Goal: Task Accomplishment & Management: Use online tool/utility

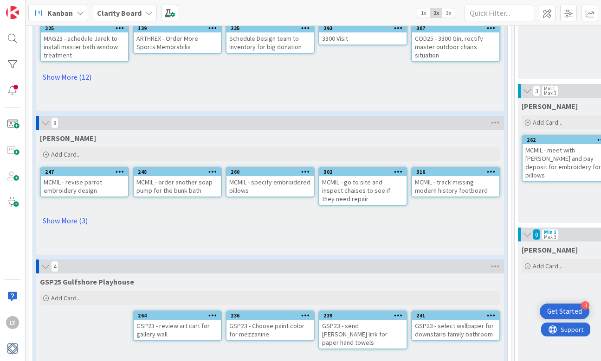
scroll to position [131, 0]
click at [68, 220] on link "Show More (3)" at bounding box center [270, 220] width 460 height 15
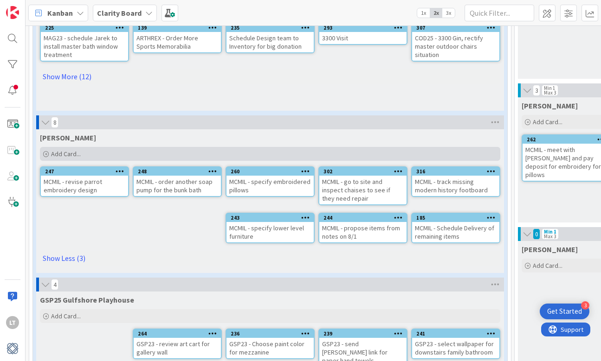
click at [86, 151] on div "Add Card..." at bounding box center [270, 154] width 460 height 14
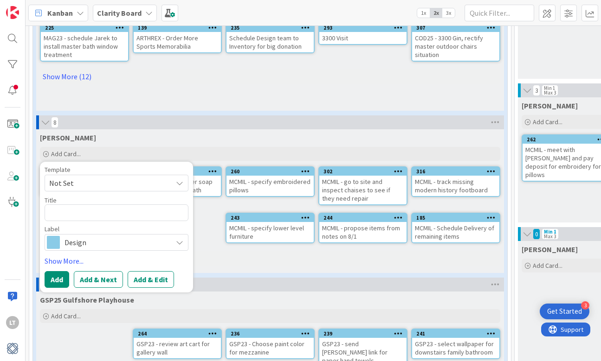
type textarea "x"
type textarea "M"
type textarea "x"
type textarea "MC"
type textarea "x"
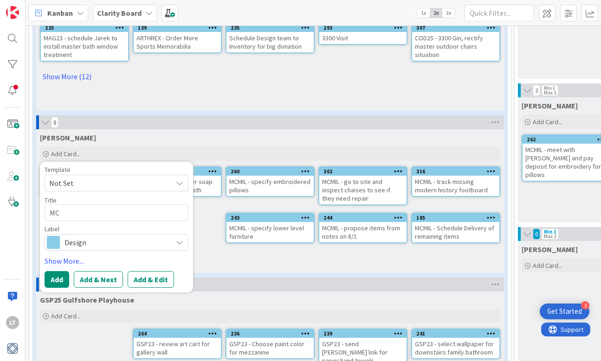
type textarea "MCM"
type textarea "x"
type textarea "MCMI"
type textarea "x"
type textarea "MCMIL"
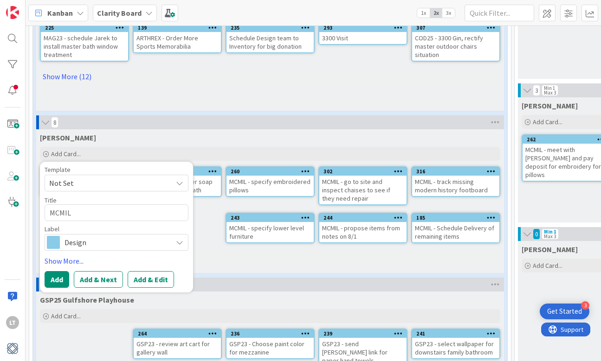
type textarea "x"
type textarea "MCMIL"
type textarea "x"
type textarea "MCMIL -"
type textarea "x"
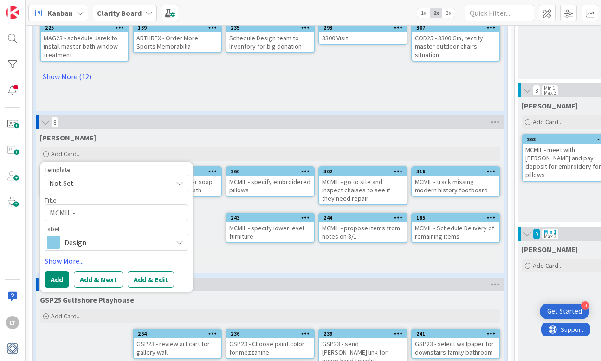
type textarea "MCMIL -"
type textarea "x"
type textarea "MCMIL - r"
type textarea "x"
type textarea "MCMIL - re"
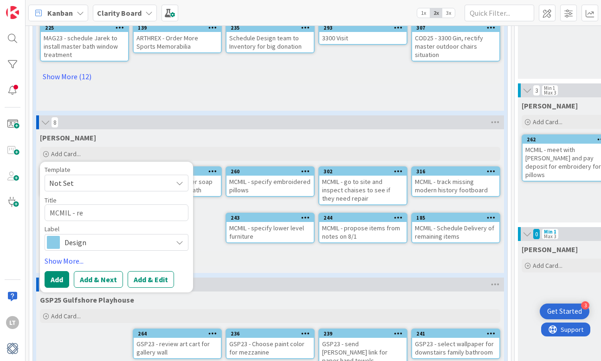
type textarea "x"
type textarea "MCMIL - rea"
type textarea "x"
type textarea "MCMIL - reac"
type textarea "x"
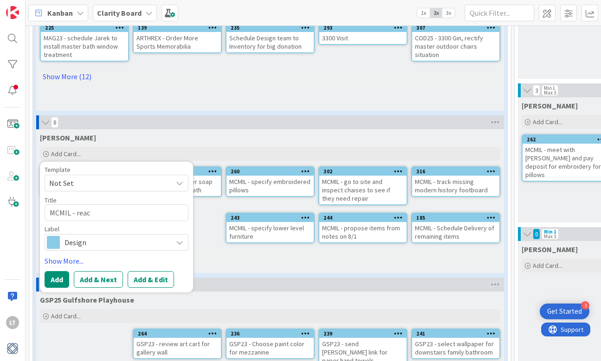
type textarea "MCMIL - reach"
type textarea "x"
type textarea "MCMIL - reach"
type textarea "x"
type textarea "MCMIL - reach o"
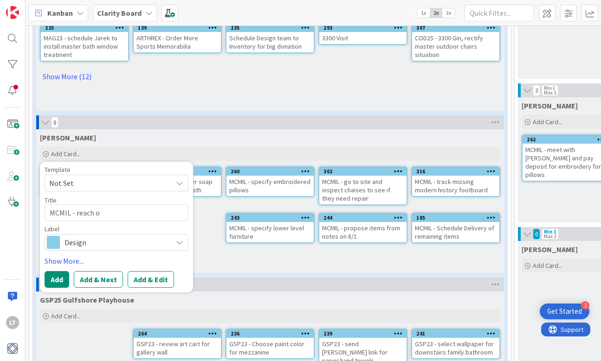
type textarea "x"
type textarea "MCMIL - reach ou"
type textarea "x"
type textarea "MCMIL - reach out"
type textarea "x"
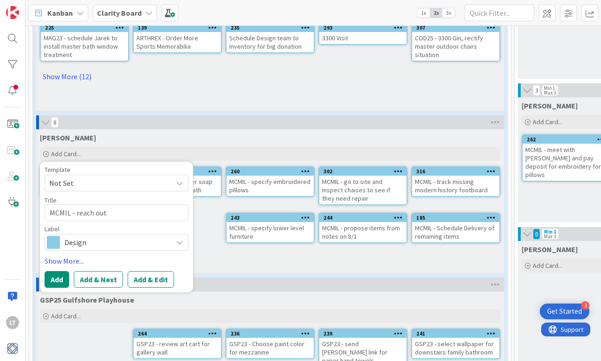
type textarea "MCMIL - reach out"
type textarea "x"
type textarea "MCMIL - reach out t"
type textarea "x"
type textarea "MCMIL - reach out to"
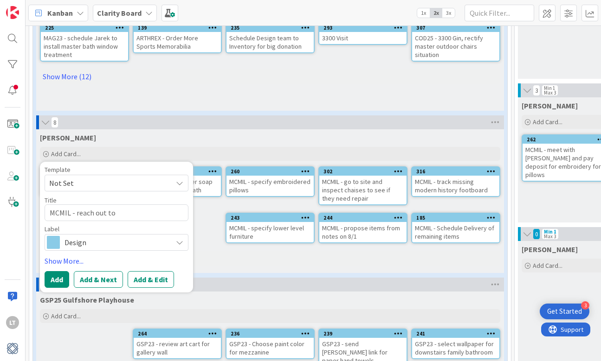
type textarea "x"
type textarea "MCMIL - reach out to"
type textarea "x"
type textarea "MCMIL - reach out to e"
type textarea "x"
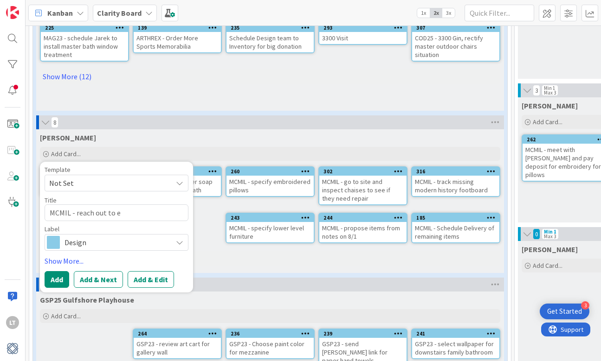
type textarea "MCMIL - reach out to el"
type textarea "x"
type textarea "MCMIL - reach out to ele"
type textarea "x"
type textarea "MCMIL - reach out to elec"
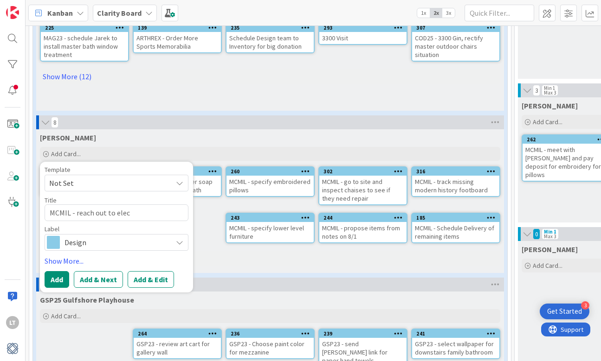
type textarea "x"
type textarea "MCMIL - reach out to elect"
type textarea "x"
type textarea "MCMIL - reach out to electi"
type textarea "x"
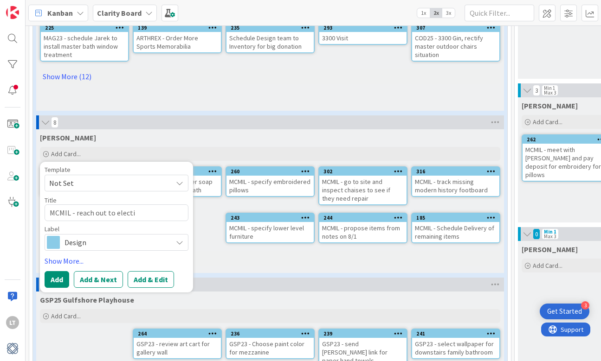
type textarea "MCMIL - reach out to electir"
type textarea "x"
type textarea "MCMIL - reach out to electi"
type textarea "x"
type textarea "MCMIL - reach out to elect"
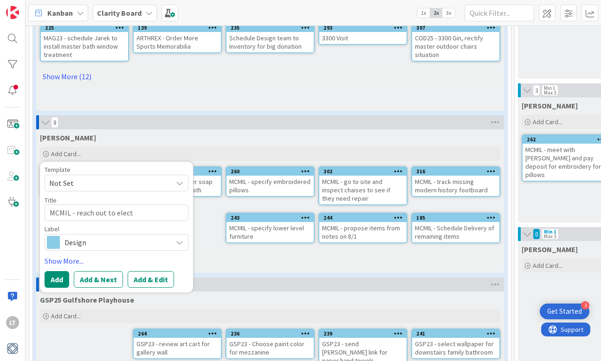
type textarea "x"
type textarea "MCMIL - reach out to electr"
type textarea "x"
type textarea "MCMIL - reach out to electri"
type textarea "x"
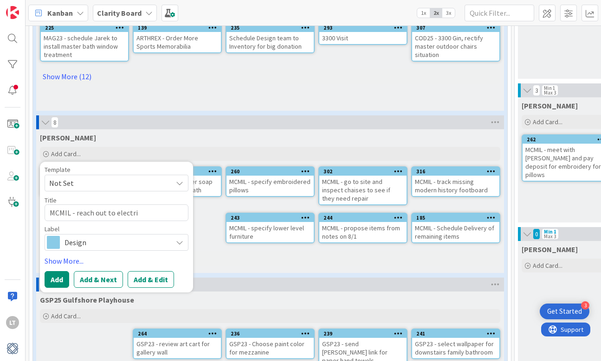
type textarea "MCMIL - reach out to electric"
type textarea "x"
type textarea "MCMIL - reach out to electrici"
type textarea "x"
type textarea "MCMIL - reach out to electricia"
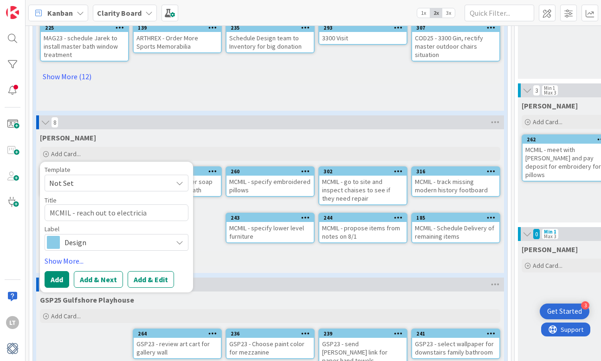
type textarea "x"
type textarea "MCMIL - reach out to electrician"
type textarea "x"
type textarea "MCMIL - reach out to electrician"
type textarea "x"
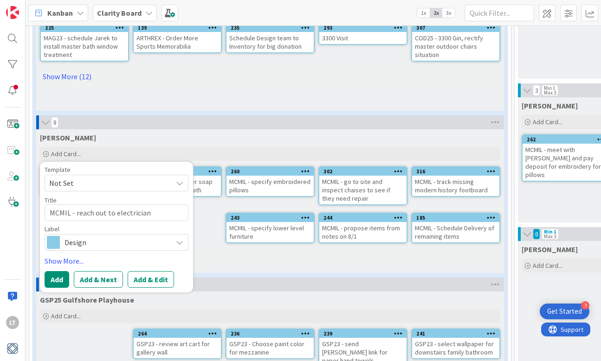
type textarea "MCMIL - reach out to electrician r"
type textarea "x"
type textarea "MCMIL - reach out to electrician re"
type textarea "x"
type textarea "MCMIL - reach out to electrician reg"
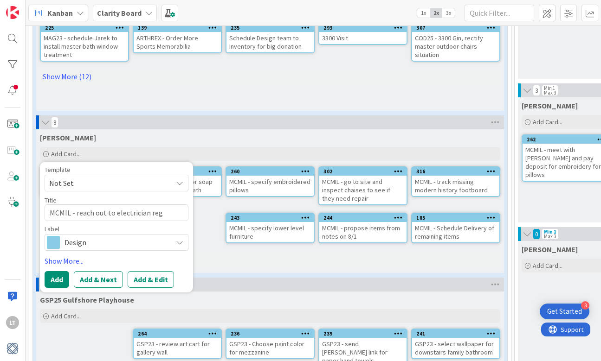
type textarea "x"
type textarea "MCMIL - reach out to electrician rega"
type textarea "x"
type textarea "MCMIL - reach out to electrician regar"
type textarea "x"
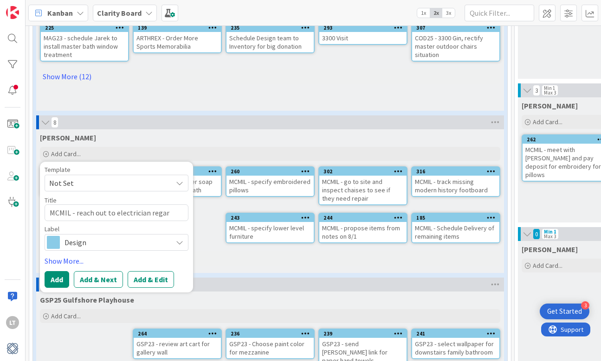
type textarea "MCMIL - reach out to electrician regard"
type textarea "x"
type textarea "MCMIL - reach out to electrician regardi"
type textarea "x"
type textarea "MCMIL - reach out to electrician regardin"
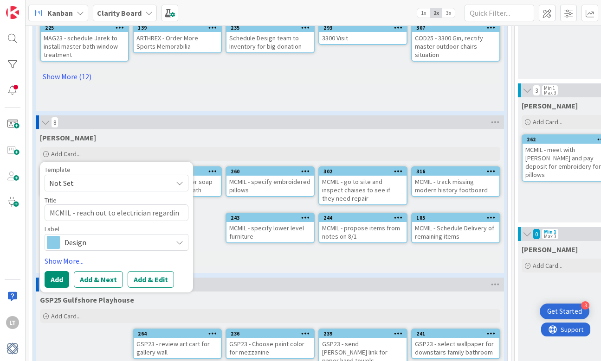
type textarea "x"
type textarea "MCMIL - reach out to electrician regarding"
type textarea "x"
type textarea "MCMIL - reach out to electrician regarding"
type textarea "x"
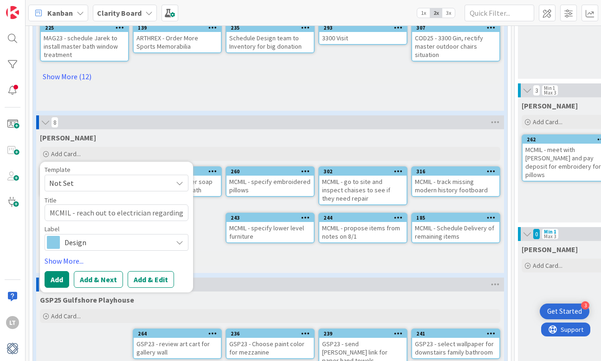
type textarea "MCMIL - reach out to electrician regarding p"
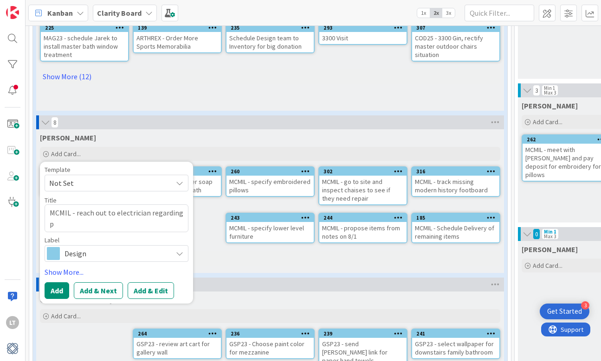
type textarea "x"
type textarea "MCMIL - reach out to electrician regarding pi"
type textarea "x"
type textarea "MCMIL - reach out to electrician regarding pie"
type textarea "x"
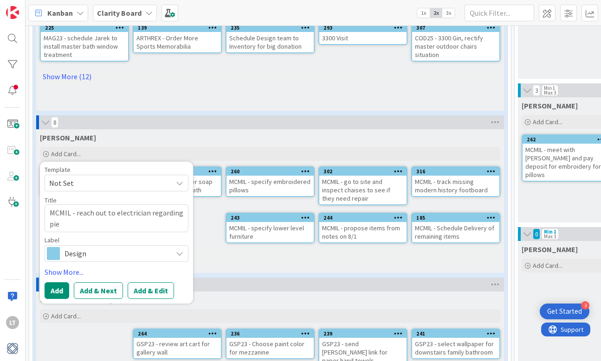
type textarea "MCMIL - reach out to electrician regarding piec"
type textarea "x"
type textarea "MCMIL - reach out to electrician regarding piece"
type textarea "x"
type textarea "MCMIL - reach out to electrician regarding pieces"
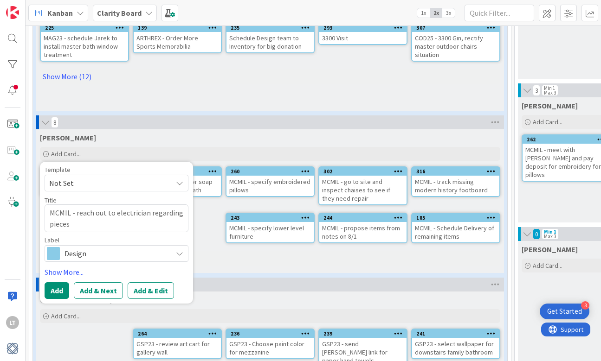
type textarea "x"
type textarea "MCMIL - reach out to electrician regarding pieces"
type textarea "x"
type textarea "MCMIL - reach out to electrician regarding pieces n"
type textarea "x"
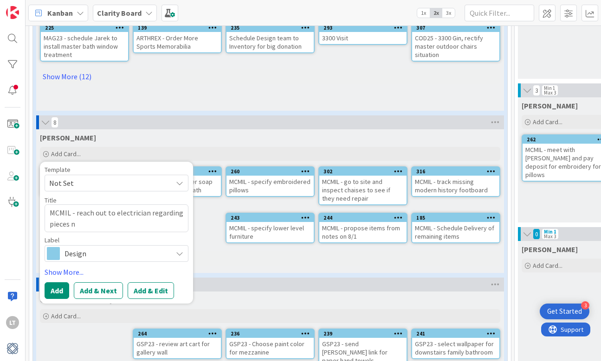
type textarea "MCMIL - reach out to electrician regarding pieces ne"
type textarea "x"
type textarea "MCMIL - reach out to electrician regarding pieces nee"
type textarea "x"
type textarea "MCMIL - reach out to electrician regarding pieces need"
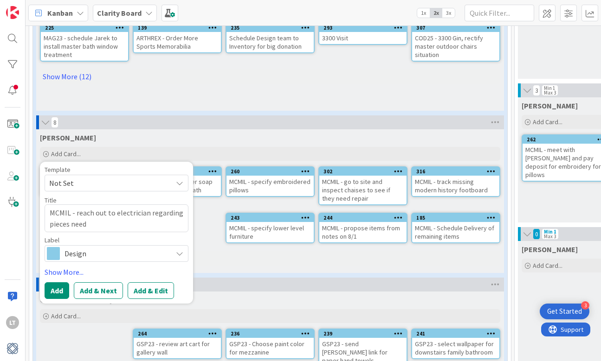
type textarea "x"
type textarea "MCMIL - reach out to electrician regarding pieces need"
type textarea "x"
type textarea "MCMIL - reach out to electrician regarding pieces need"
type textarea "x"
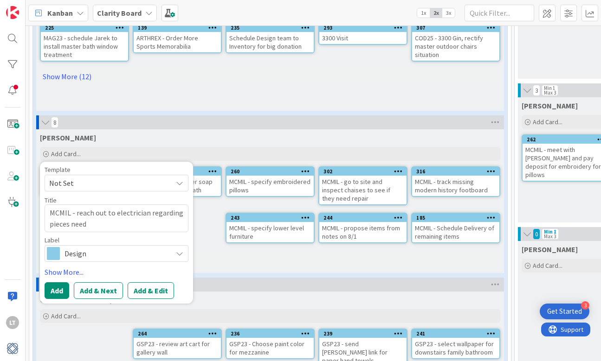
type textarea "MCMIL - reach out to electrician regarding pieces neede"
type textarea "x"
type textarea "MCMIL - reach out to electrician regarding pieces needed"
type textarea "x"
type textarea "MCMIL - reach out to electrician regarding pieces needed"
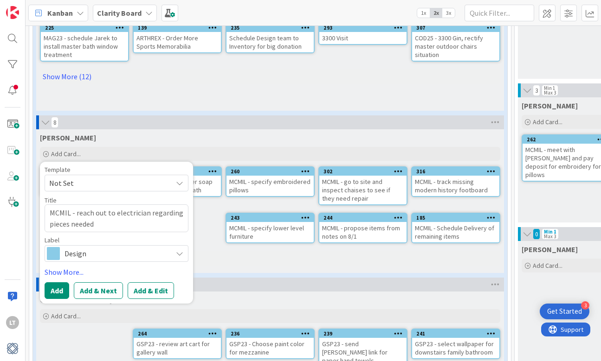
type textarea "x"
type textarea "MCMIL - reach out to electrician regarding pieces needed t"
type textarea "x"
type textarea "MCMIL - reach out to electrician regarding pieces needed to"
type textarea "x"
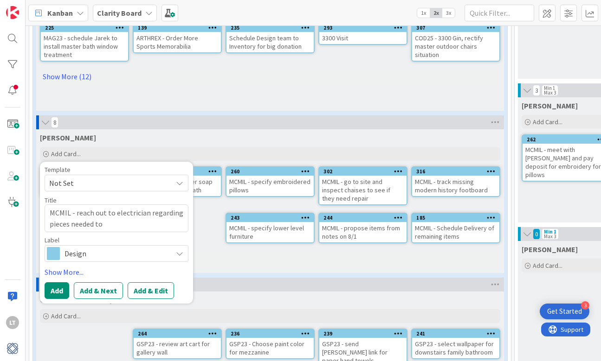
type textarea "MCMIL - reach out to electrician regarding pieces needed to"
type textarea "x"
type textarea "MCMIL - reach out to electrician regarding pieces needed to i"
type textarea "x"
type textarea "MCMIL - reach out to electrician regarding pieces needed to in"
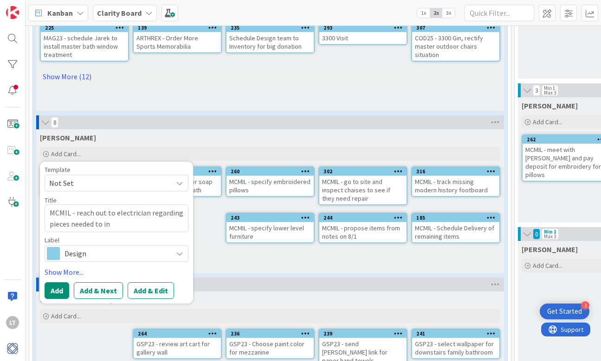
type textarea "x"
type textarea "MCMIL - reach out to electrician regarding pieces needed to ins"
type textarea "x"
type textarea "MCMIL - reach out to electrician regarding pieces needed to inst"
type textarea "x"
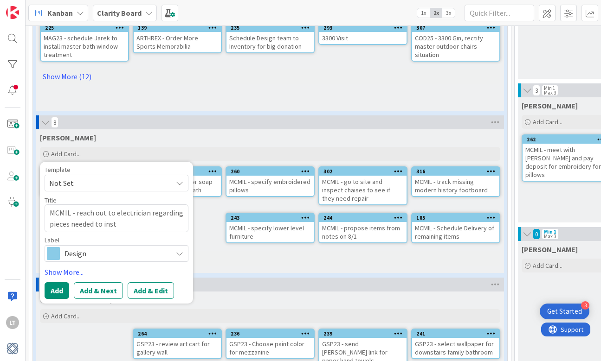
type textarea "MCMIL - reach out to electrician regarding pieces needed to insta"
type textarea "x"
type textarea "MCMIL - reach out to electrician regarding pieces needed to instal"
type textarea "x"
type textarea "MCMIL - reach out to electrician regarding pieces needed to install"
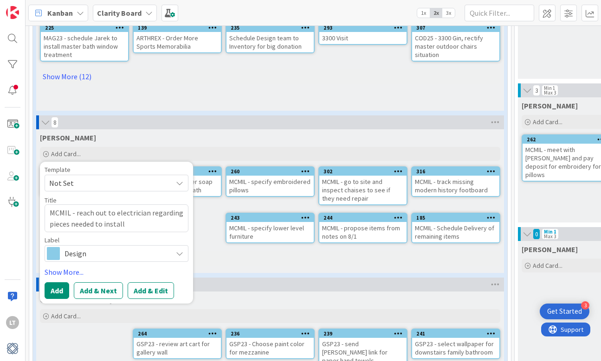
type textarea "x"
type textarea "MCMIL - reach out to electrician regarding pieces needed to install"
type textarea "x"
type textarea "MCMIL - reach out to electrician regarding pieces needed to install c"
type textarea "x"
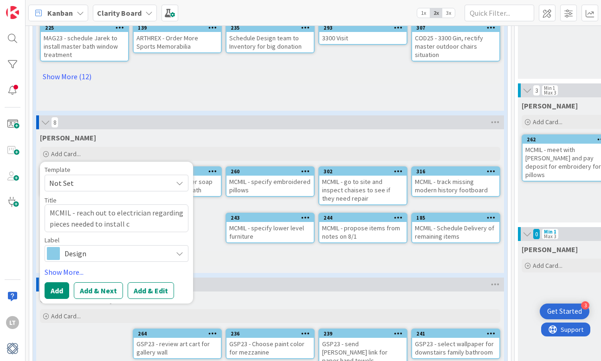
type textarea "MCMIL - reach out to electrician regarding pieces needed to install ch"
type textarea "x"
type textarea "MCMIL - reach out to electrician regarding pieces needed to install cha"
type textarea "x"
type textarea "MCMIL - reach out to electrician regarding pieces needed to install chan"
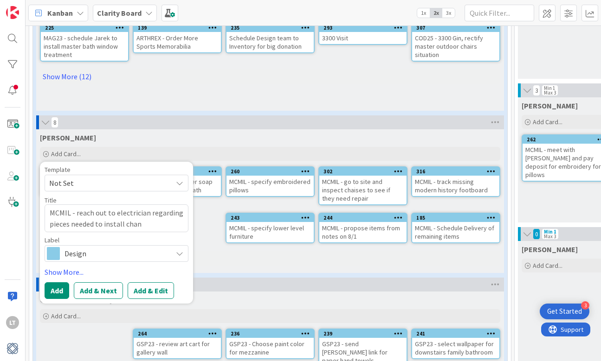
type textarea "x"
type textarea "MCMIL - reach out to electrician regarding pieces needed to install cha"
type textarea "x"
type textarea "MCMIL - reach out to electrician regarding pieces needed to install ch"
type textarea "x"
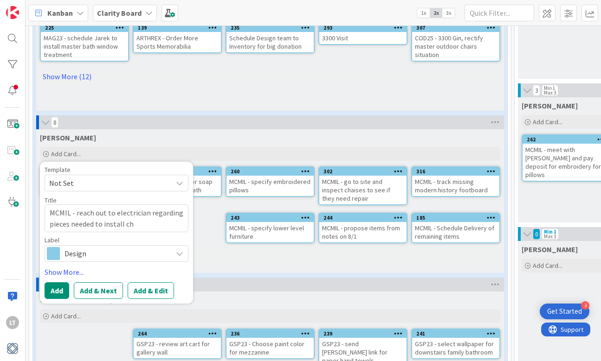
type textarea "MCMIL - reach out to electrician regarding pieces needed to install c"
type textarea "x"
type textarea "MCMIL - reach out to electrician regarding pieces needed to install"
type textarea "x"
type textarea "MCMIL - reach out to electrician regarding pieces needed to install s"
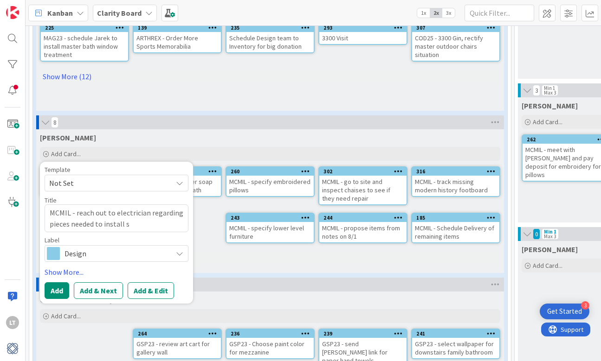
type textarea "x"
type textarea "MCMIL - reach out to electrician regarding pieces needed to install st"
type textarea "x"
type textarea "MCMIL - reach out to electrician regarding pieces needed to install sta"
type textarea "x"
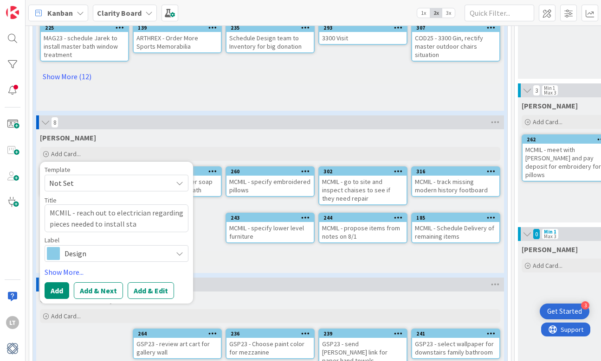
type textarea "MCMIL - reach out to electrician regarding pieces needed to install stai"
type textarea "x"
type textarea "MCMIL - reach out to electrician regarding pieces needed to install stair"
type textarea "x"
type textarea "MCMIL - reach out to electrician regarding pieces needed to install stairw"
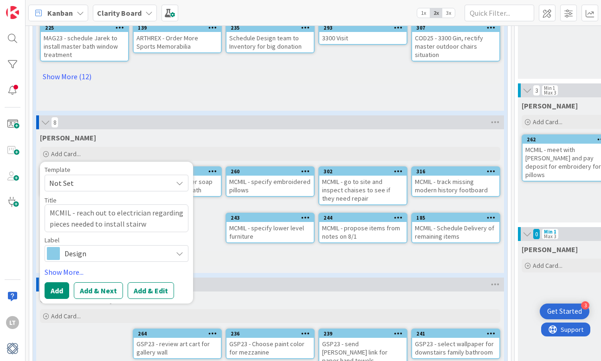
type textarea "x"
type textarea "MCMIL - reach out to electrician regarding pieces needed to install stairwa"
type textarea "x"
type textarea "MCMIL - reach out to electrician regarding pieces needed to install stairwae"
type textarea "x"
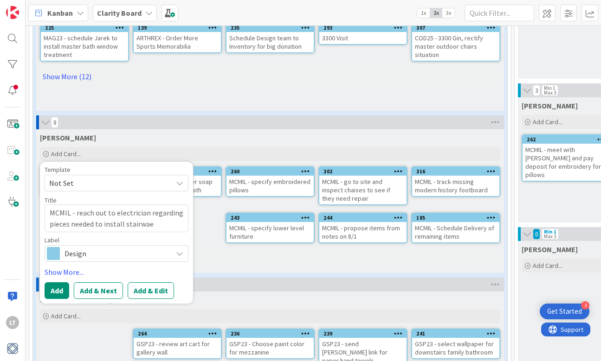
type textarea "MCMIL - reach out to electrician regarding pieces needed to install stairwa"
type textarea "x"
type textarea "MCMIL - reach out to electrician regarding pieces needed to install stairw"
type textarea "x"
type textarea "MCMIL - reach out to electrician regarding pieces needed to install stairwe"
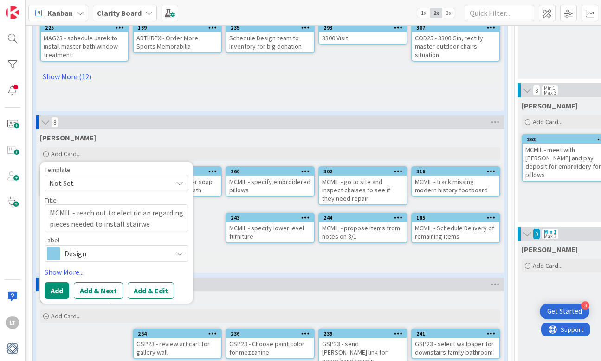
type textarea "x"
type textarea "MCMIL - reach out to electrician regarding pieces needed to install stairwel"
type textarea "x"
type textarea "MCMIL - reach out to electrician regarding pieces needed to install stairwell"
type textarea "x"
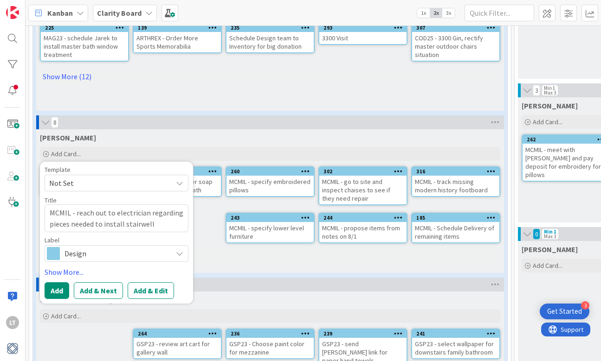
type textarea "MCMIL - reach out to electrician regarding pieces needed to install stairwell"
type textarea "x"
type textarea "MCMIL - reach out to electrician regarding pieces needed to install stairwell c"
type textarea "x"
type textarea "MCMIL - reach out to electrician regarding pieces needed to install stairwell ch"
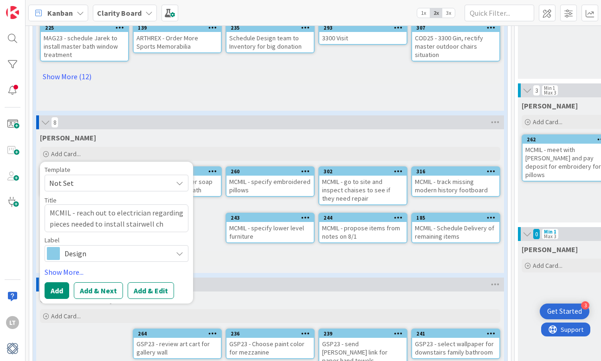
type textarea "x"
type textarea "MCMIL - reach out to electrician regarding pieces needed to install stairwell c…"
type textarea "x"
type textarea "MCMIL - reach out to electrician regarding pieces needed to install stairwell c…"
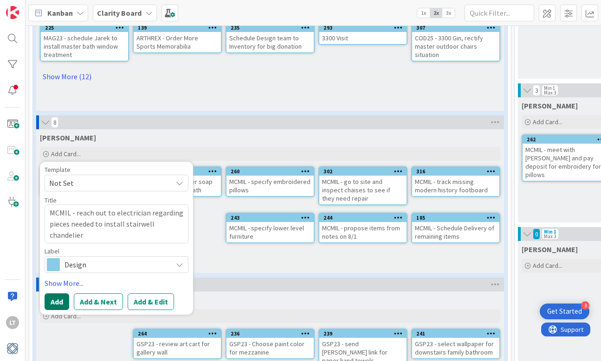
click at [54, 299] on button "Add" at bounding box center [57, 302] width 25 height 17
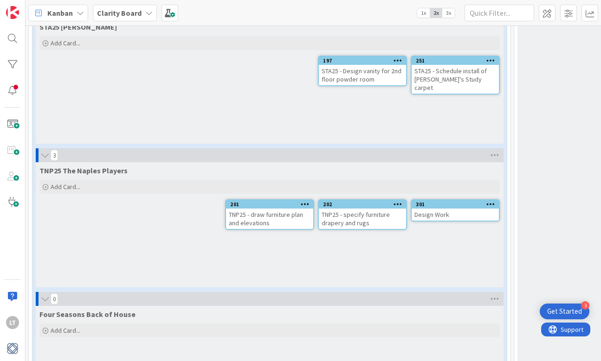
scroll to position [1411, 0]
click at [444, 216] on div "Design Work" at bounding box center [455, 215] width 87 height 12
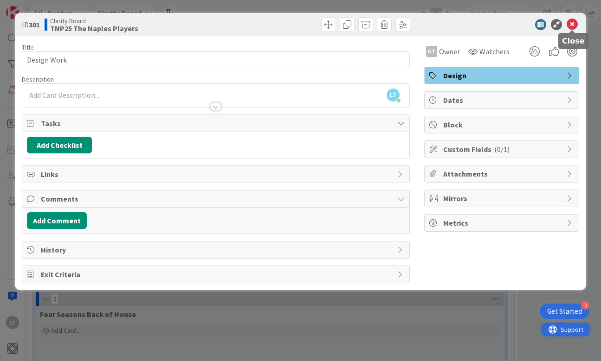
click at [570, 26] on icon at bounding box center [572, 24] width 11 height 11
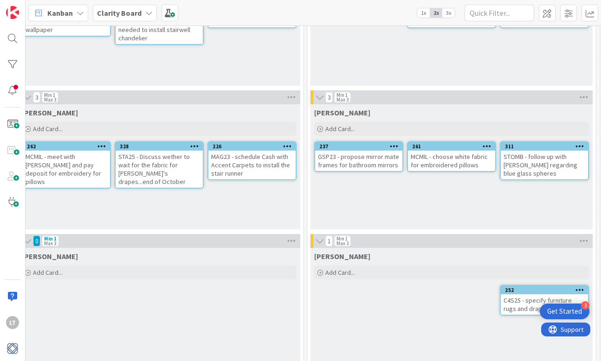
scroll to position [124, 496]
